Goal: Task Accomplishment & Management: Manage account settings

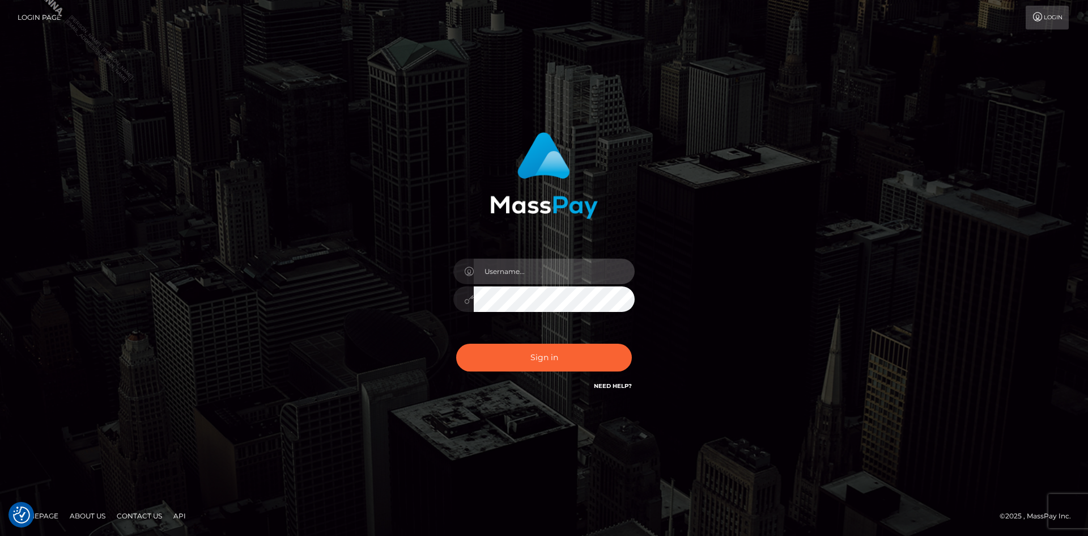
click at [533, 267] on input "text" at bounding box center [554, 271] width 161 height 26
type input "[PERSON_NAME].Spree"
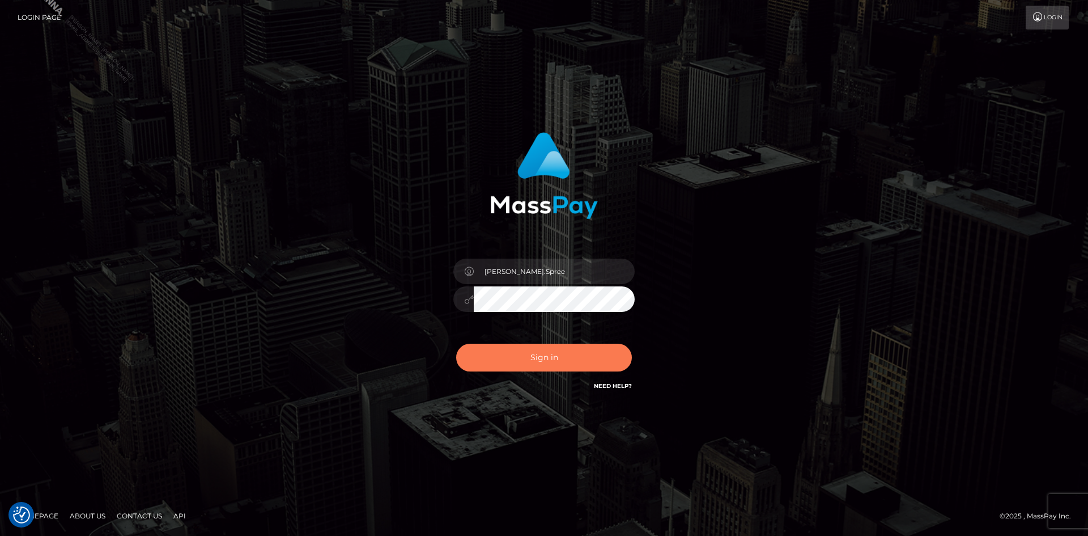
click at [523, 361] on button "Sign in" at bounding box center [544, 357] width 176 height 28
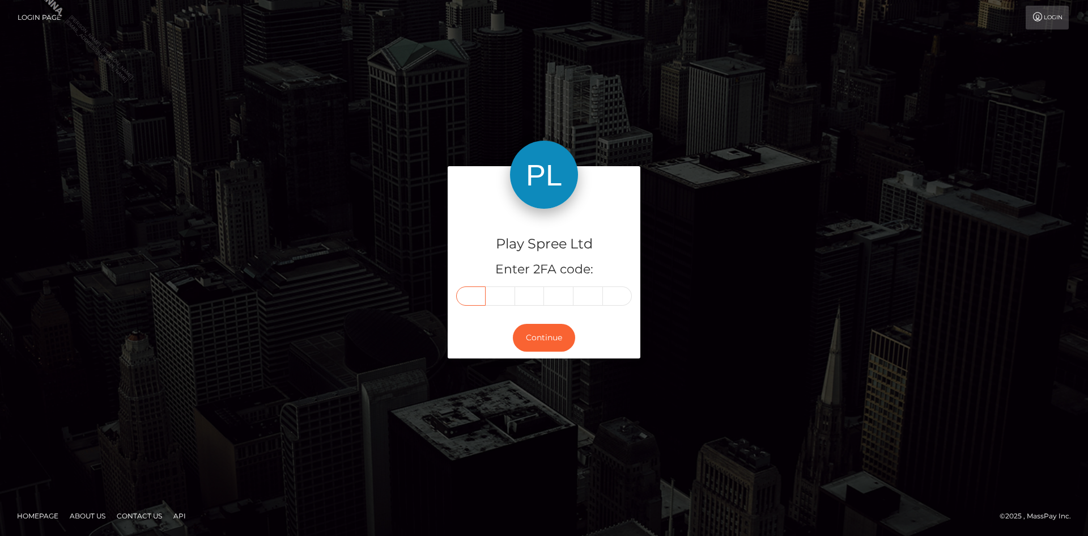
paste input "5"
type input "5"
type input "2"
type input "9"
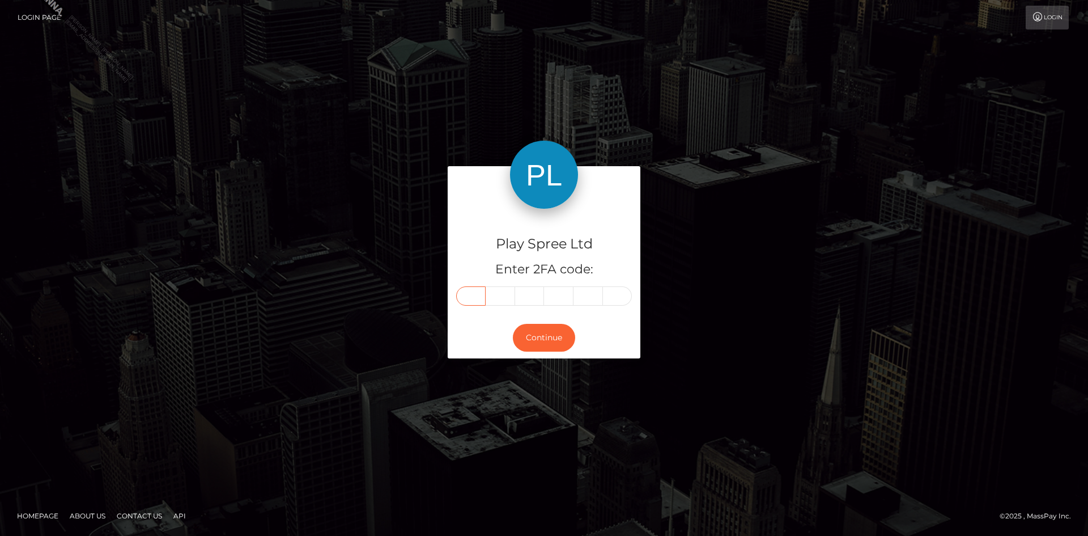
type input "3"
type input "7"
click at [550, 333] on button "Continue" at bounding box center [544, 338] width 62 height 28
